Goal: Task Accomplishment & Management: Manage account settings

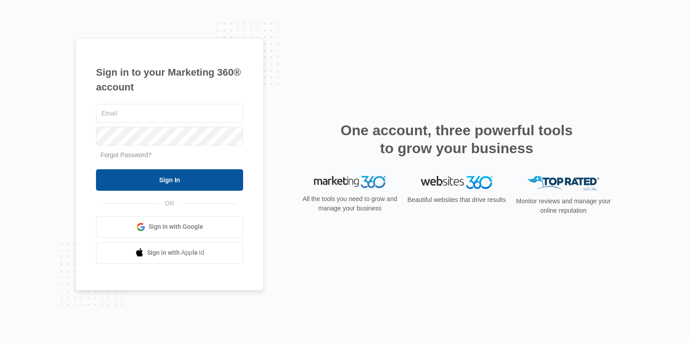
type input "[EMAIL_ADDRESS][DOMAIN_NAME]"
click at [179, 180] on input "Sign In" at bounding box center [169, 180] width 147 height 22
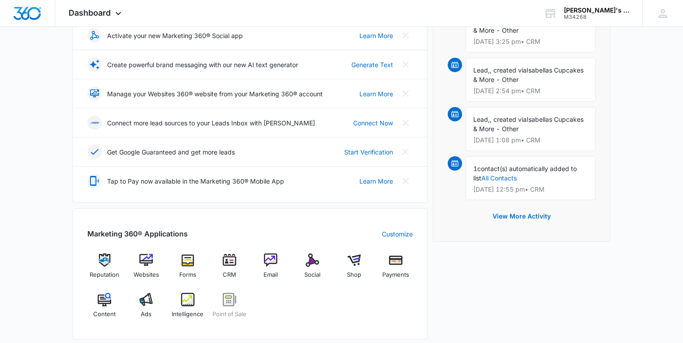
scroll to position [179, 0]
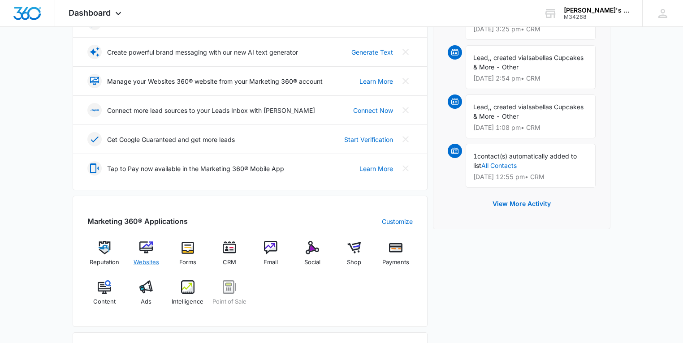
click at [150, 248] on img at bounding box center [145, 247] width 13 height 13
